Goal: Check status: Check status

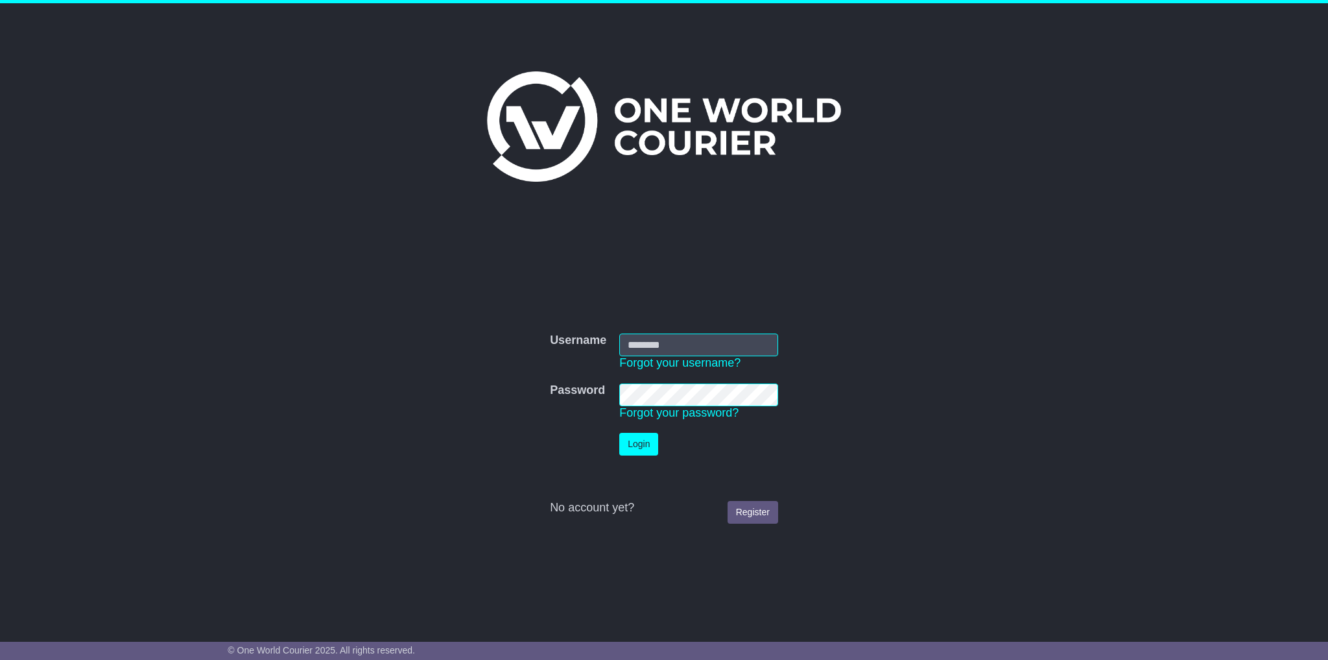
click at [671, 339] on input "Username" at bounding box center [698, 344] width 159 height 23
type input "**********"
click at [619, 433] on button "Login" at bounding box center [638, 444] width 39 height 23
click at [634, 445] on button "Login" at bounding box center [638, 444] width 39 height 23
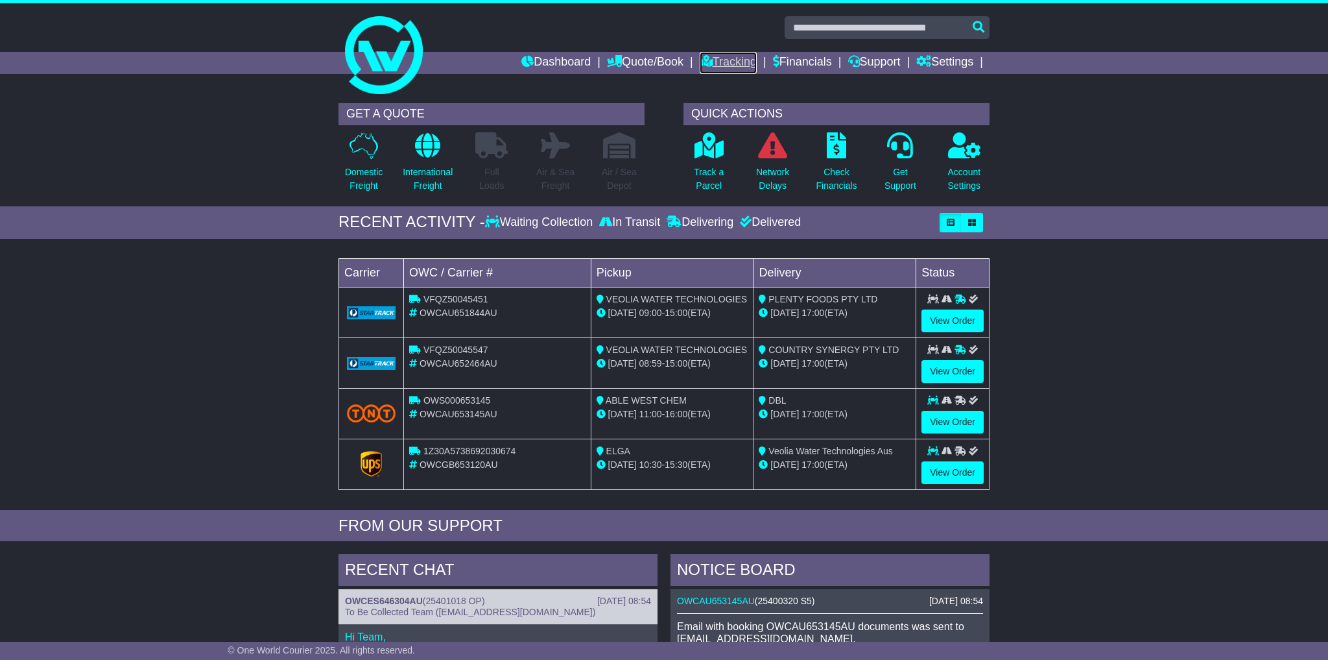
click at [709, 61] on link "Tracking" at bounding box center [728, 63] width 57 height 22
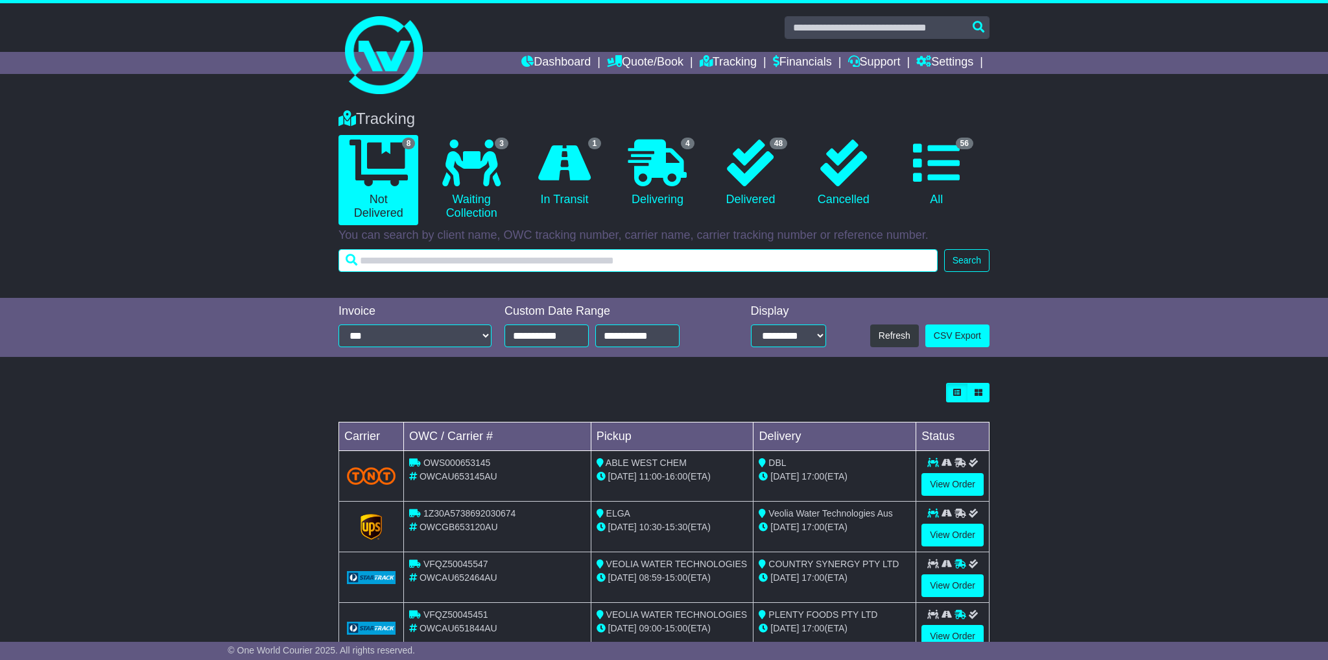
click at [569, 265] on input "text" at bounding box center [638, 260] width 599 height 23
paste input "**********"
type input "**********"
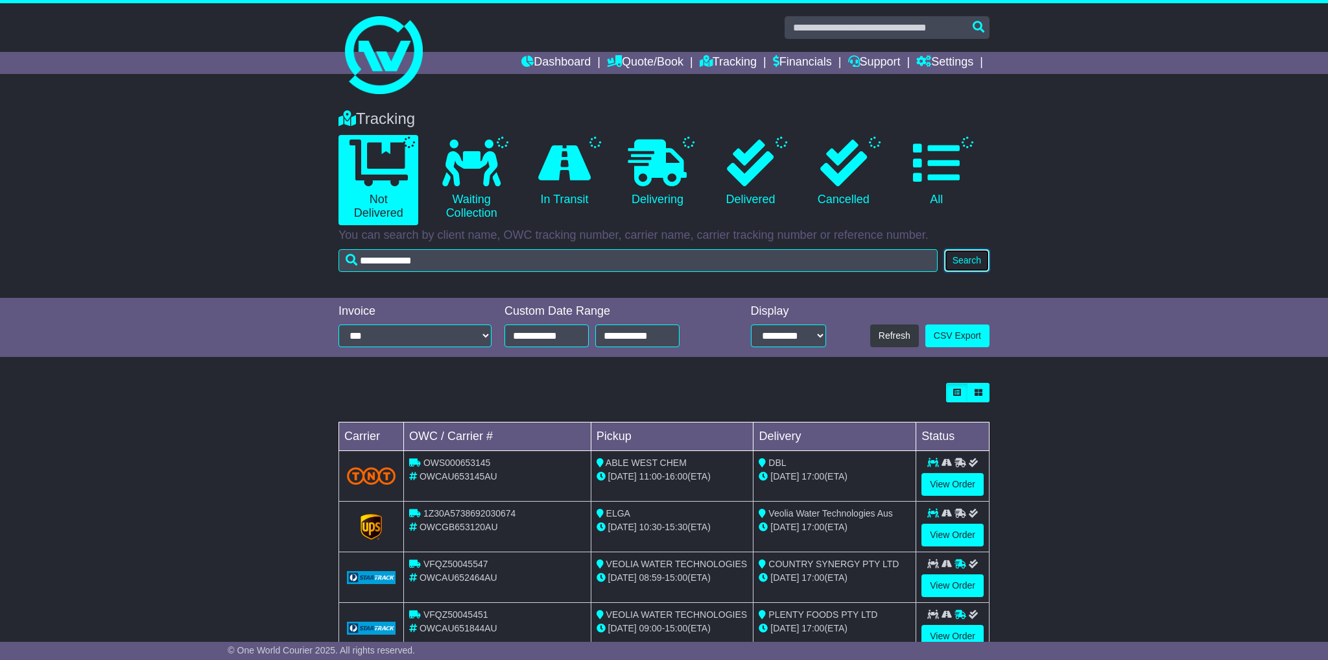
click at [960, 268] on button "Search" at bounding box center [966, 260] width 45 height 23
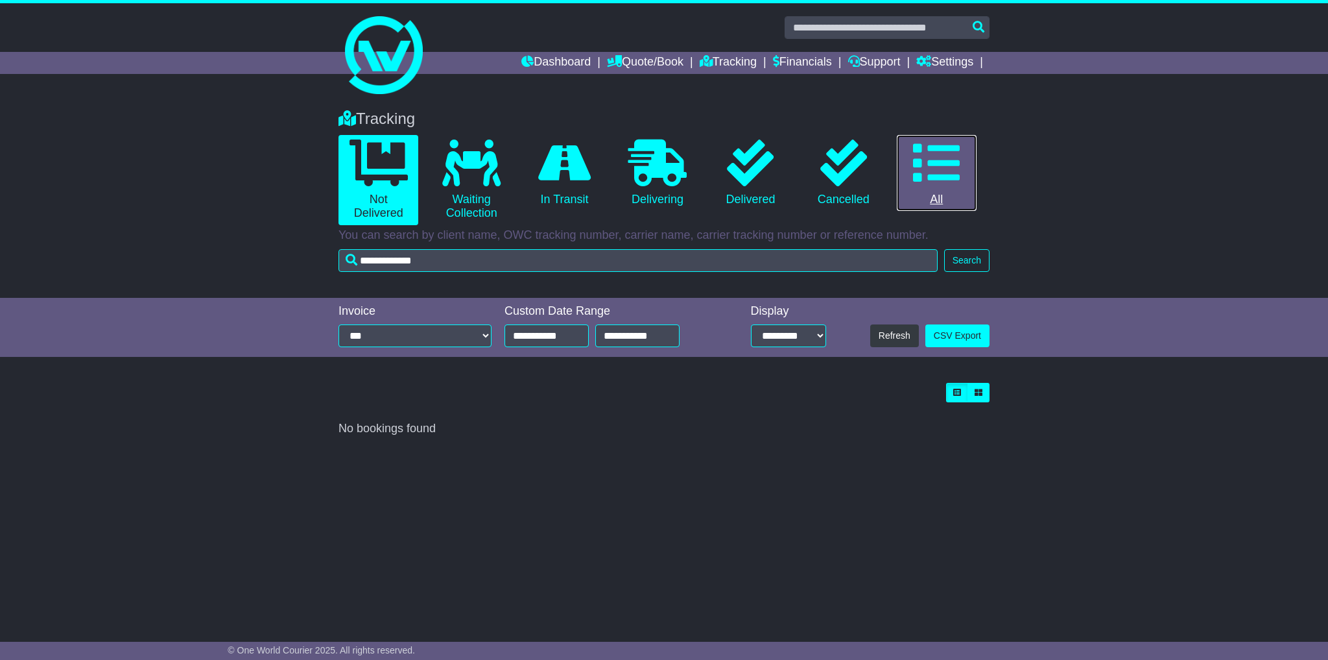
click at [938, 180] on icon at bounding box center [936, 162] width 47 height 47
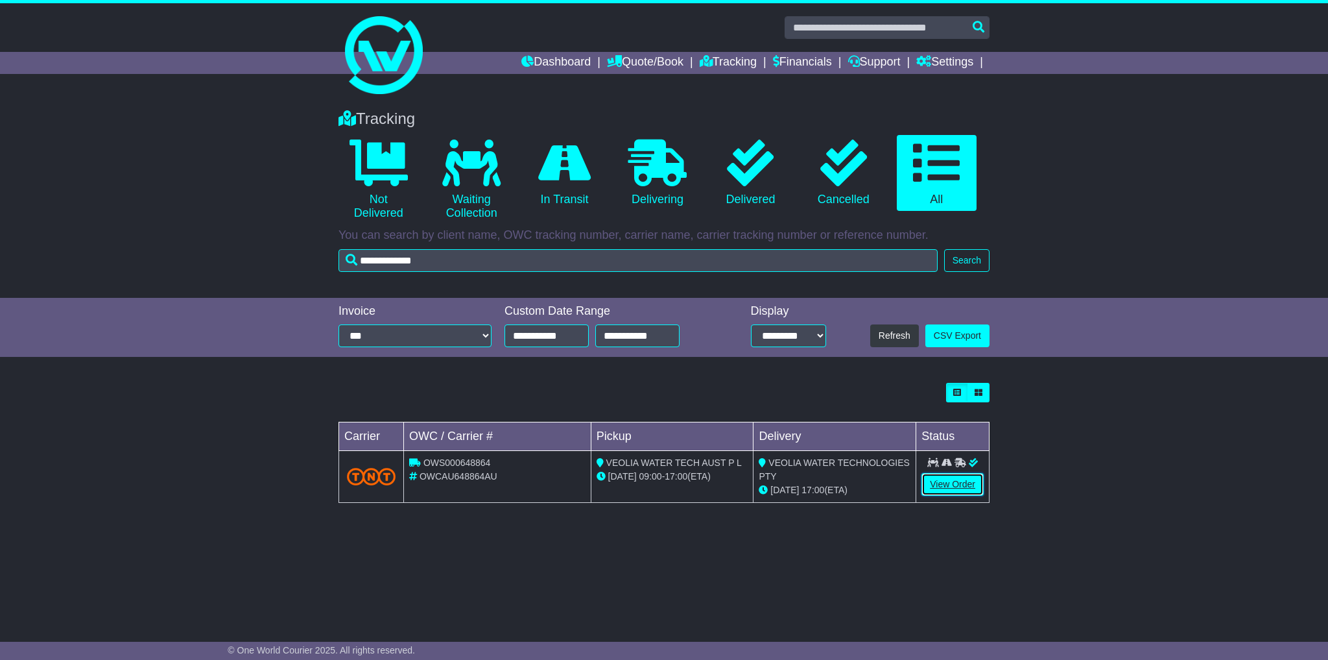
click at [944, 478] on link "View Order" at bounding box center [953, 484] width 62 height 23
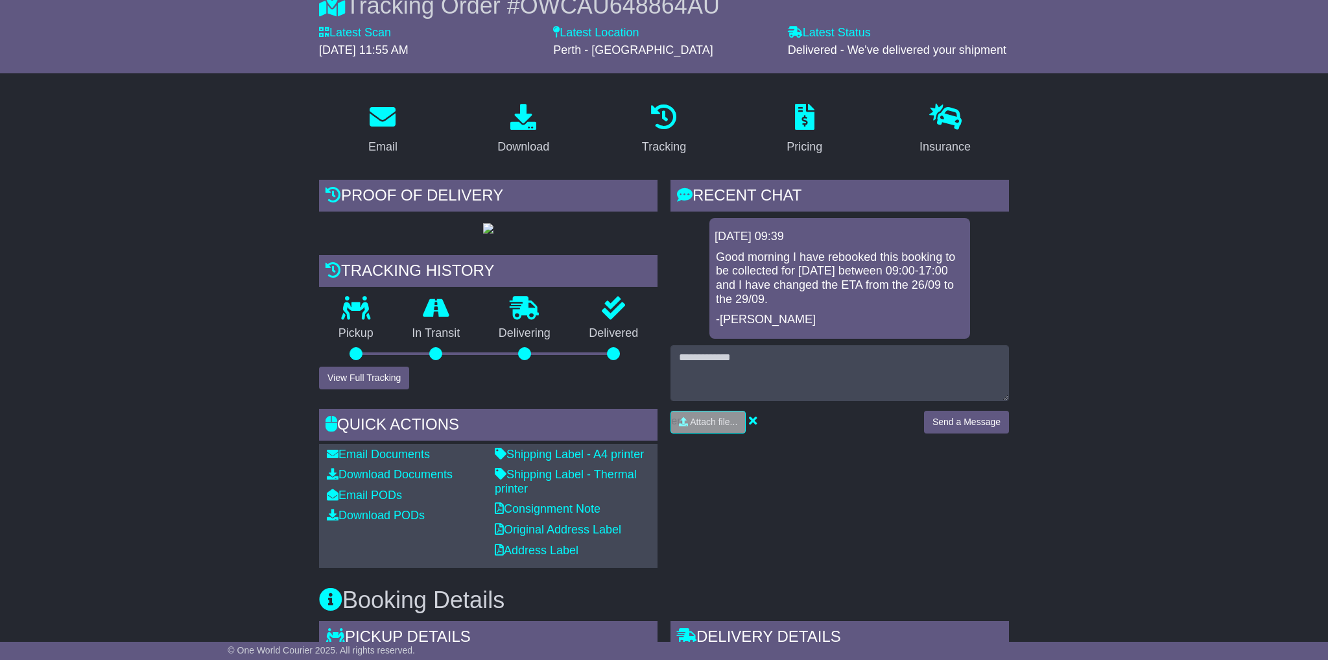
scroll to position [115, 0]
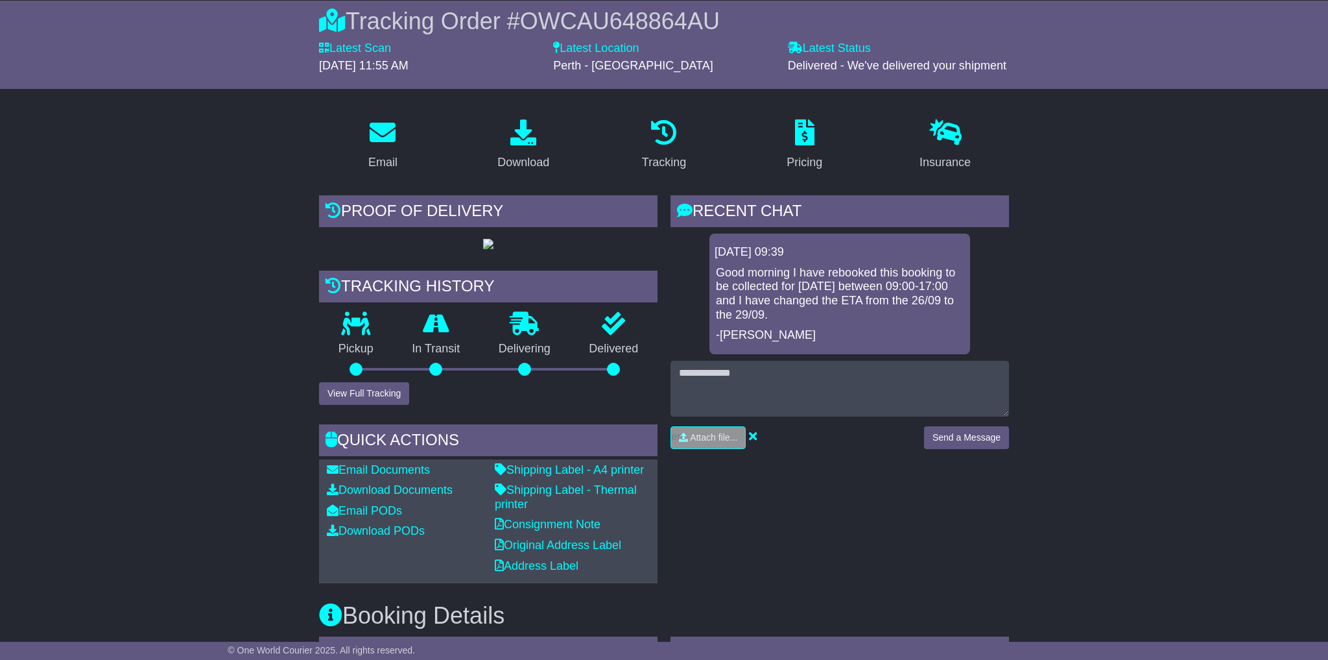
click at [966, 577] on div "RECENT CHAT Loading... No messages 23 Sep 2025 09:39 Good morning I have rebook…" at bounding box center [839, 389] width 351 height 388
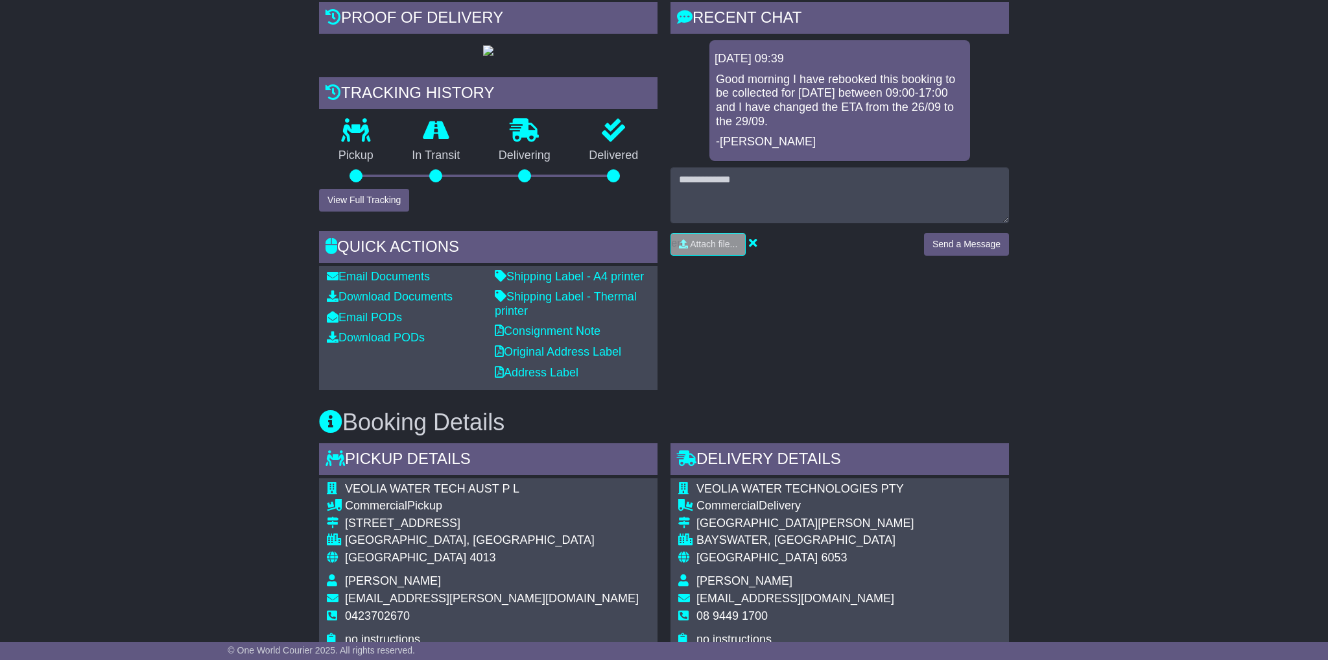
scroll to position [310, 0]
click at [398, 210] on button "View Full Tracking" at bounding box center [364, 198] width 90 height 23
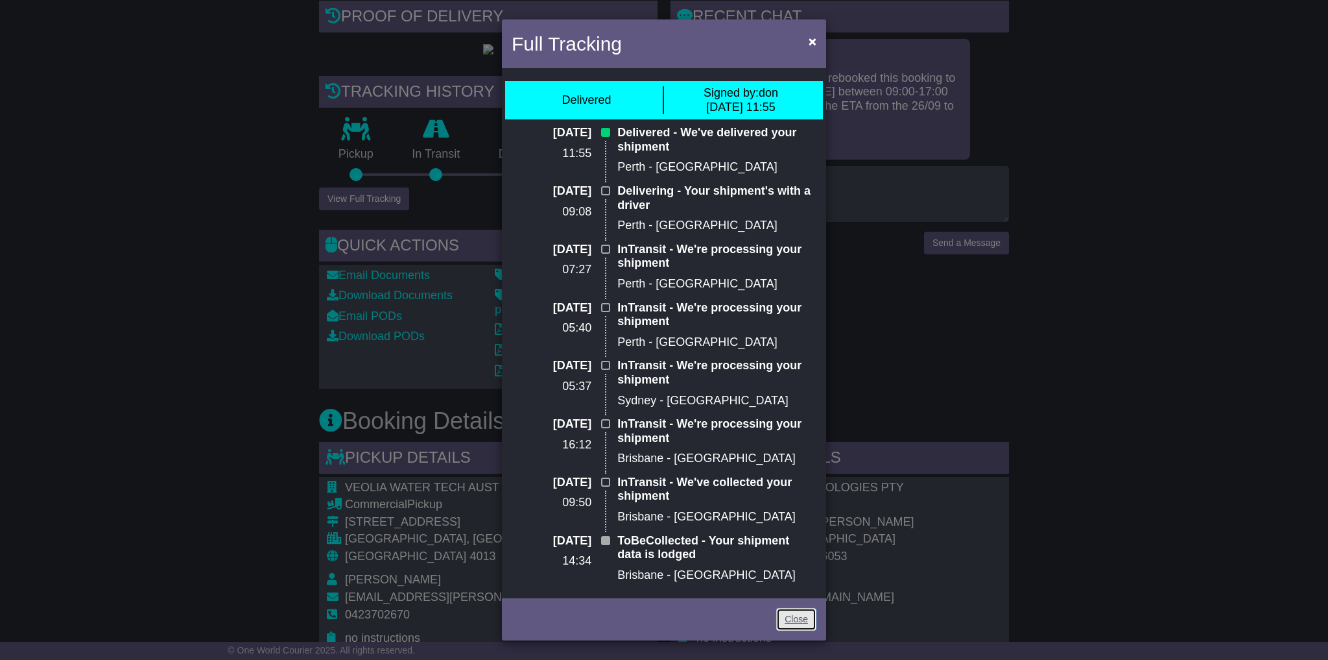
click at [796, 619] on link "Close" at bounding box center [796, 619] width 40 height 23
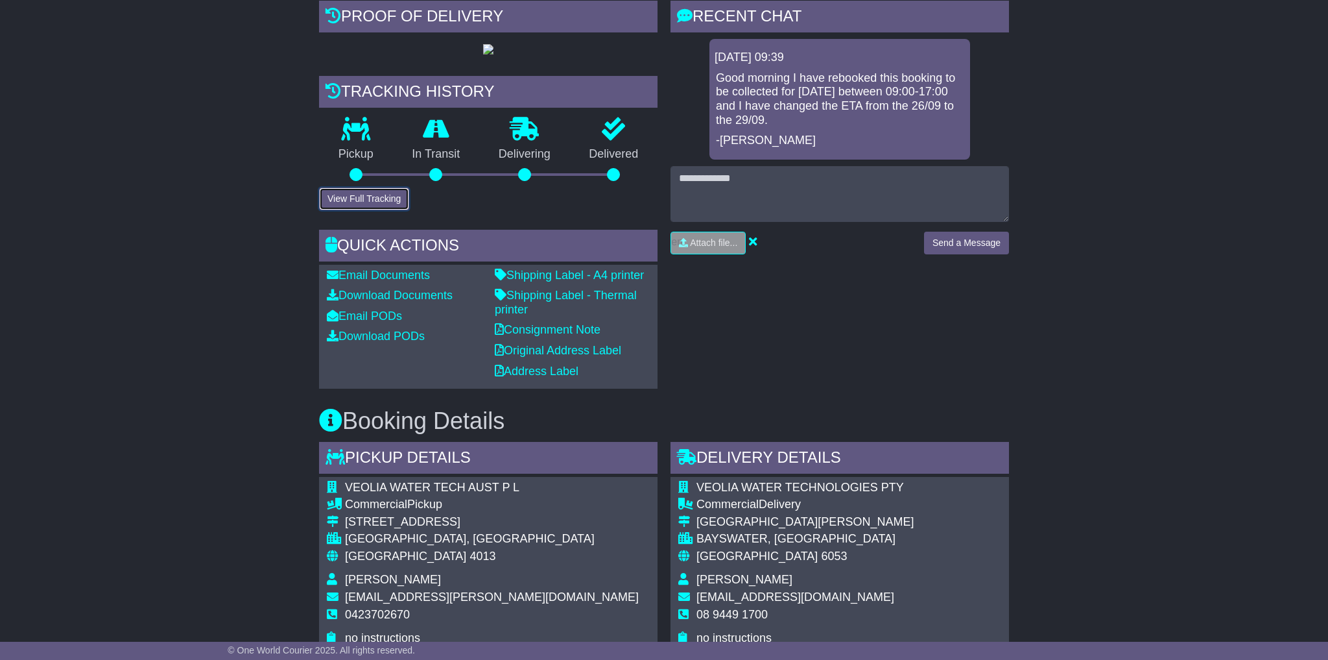
click at [405, 210] on button "View Full Tracking" at bounding box center [364, 198] width 90 height 23
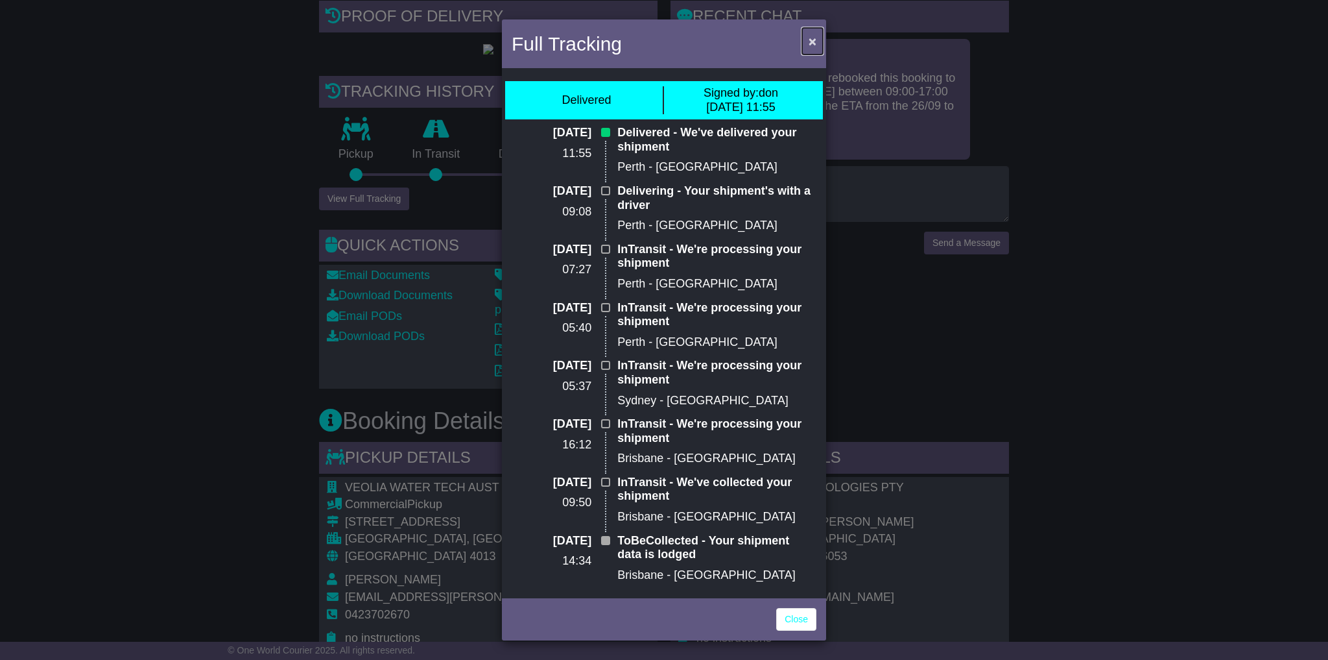
click at [813, 46] on span "×" at bounding box center [813, 41] width 8 height 15
